Goal: Task Accomplishment & Management: Use online tool/utility

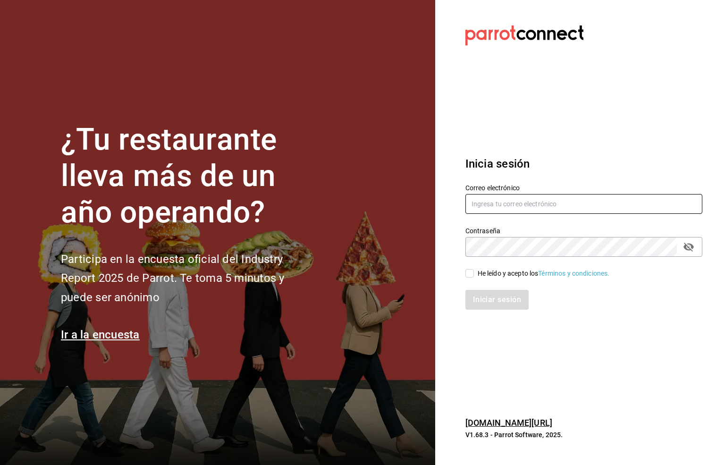
click at [487, 210] on input "text" at bounding box center [583, 204] width 237 height 20
type input "S"
drag, startPoint x: 522, startPoint y: 203, endPoint x: 575, endPoint y: 205, distance: 52.9
click at [575, 205] on input "six@vallarta.comParr0tConbnec7" at bounding box center [583, 204] width 237 height 20
type input "[EMAIL_ADDRESS][DOMAIN_NAME]"
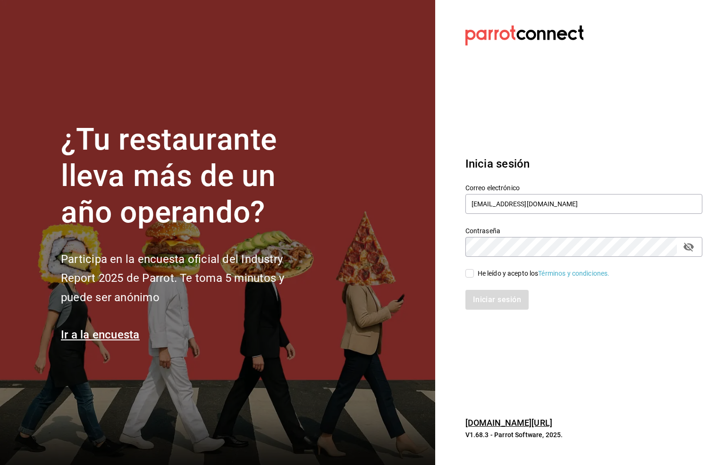
click at [684, 249] on icon "passwordField" at bounding box center [688, 246] width 11 height 11
click at [470, 271] on input "He leído y acepto los Términos y condiciones." at bounding box center [469, 273] width 8 height 8
checkbox input "true"
click at [485, 295] on button "Iniciar sesión" at bounding box center [497, 300] width 64 height 20
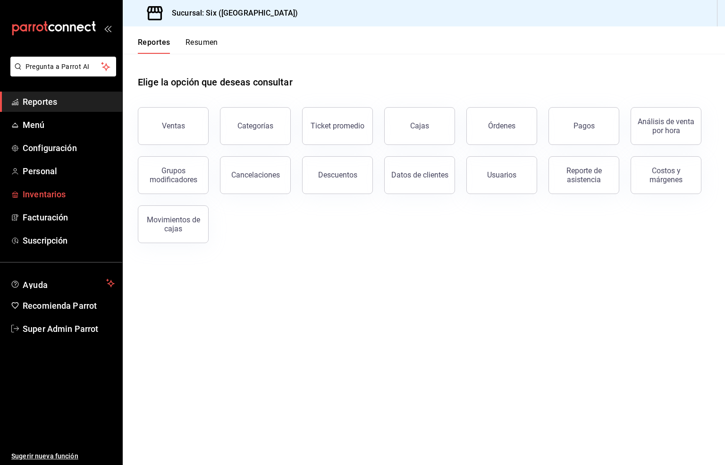
click at [40, 193] on span "Inventarios" at bounding box center [69, 194] width 92 height 13
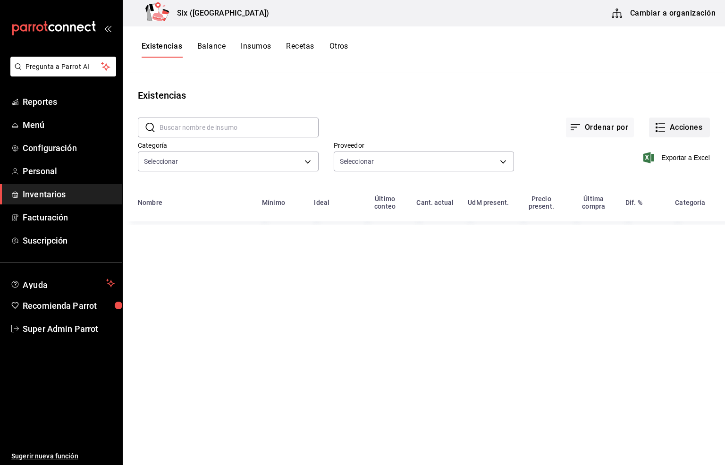
type input "6726fa7c-ebd1-468a-be4f-797538440bd2,1829156e-83d5-4c88-9ed6-274ab6ad0d78,d2a70…"
type input "62b17c37-f60d-4dfd-95df-6f2e64375c42,455b7f24-890b-4f53-bb8c-d0a7af9ed82a,fd435…"
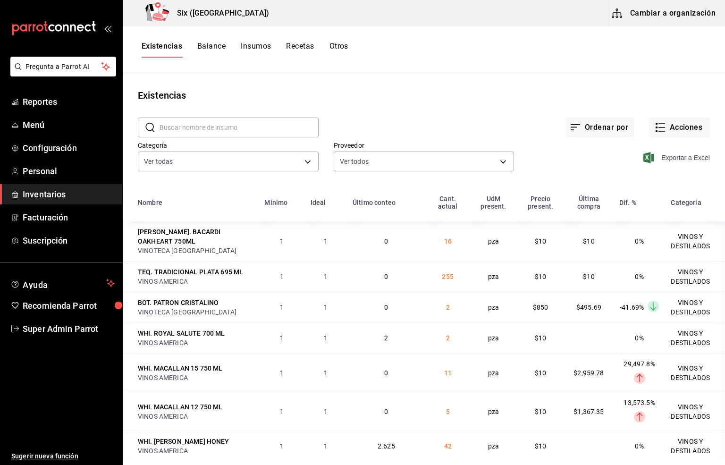
click at [674, 159] on span "Exportar a Excel" at bounding box center [677, 157] width 65 height 11
